Goal: Transaction & Acquisition: Book appointment/travel/reservation

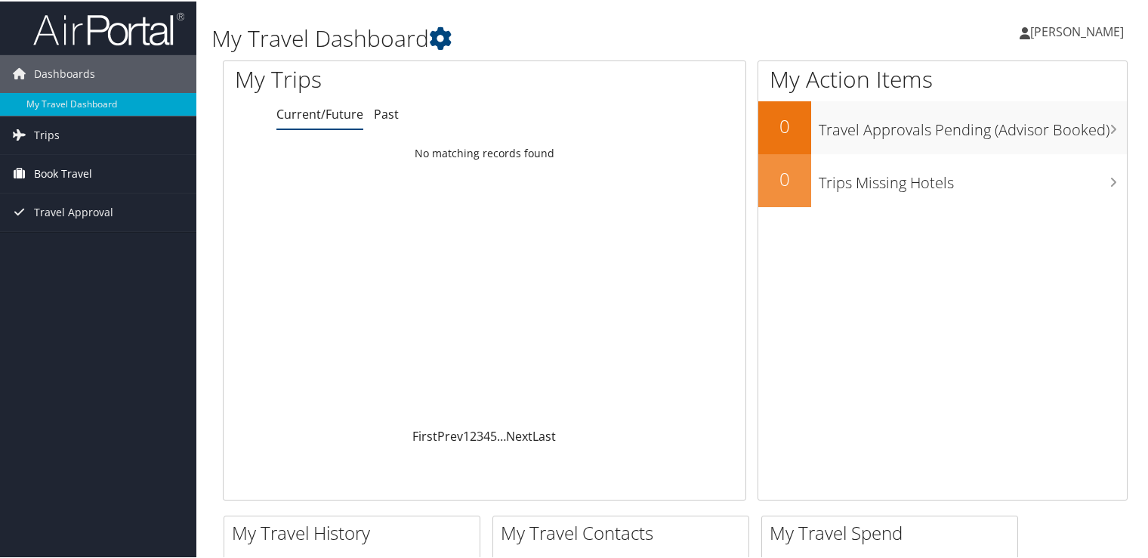
click at [94, 111] on link "Book Travel" at bounding box center [98, 172] width 196 height 38
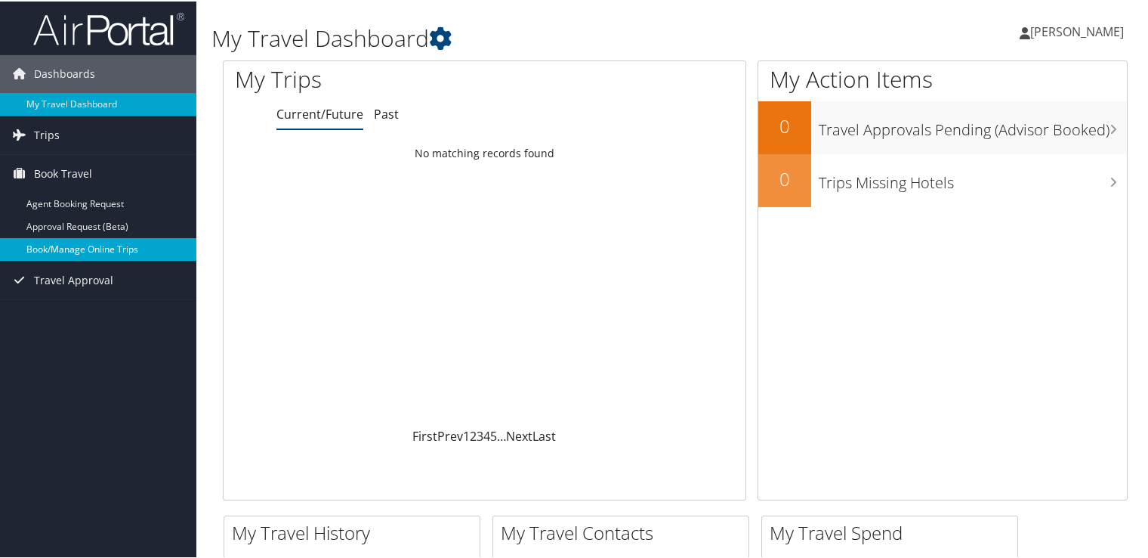
click at [110, 111] on link "Book/Manage Online Trips" at bounding box center [98, 247] width 196 height 23
click at [394, 111] on div "Loading... No matching records found" at bounding box center [485, 281] width 522 height 287
click at [82, 111] on link "Book/Manage Online Trips" at bounding box center [98, 247] width 196 height 23
